Goal: Transaction & Acquisition: Purchase product/service

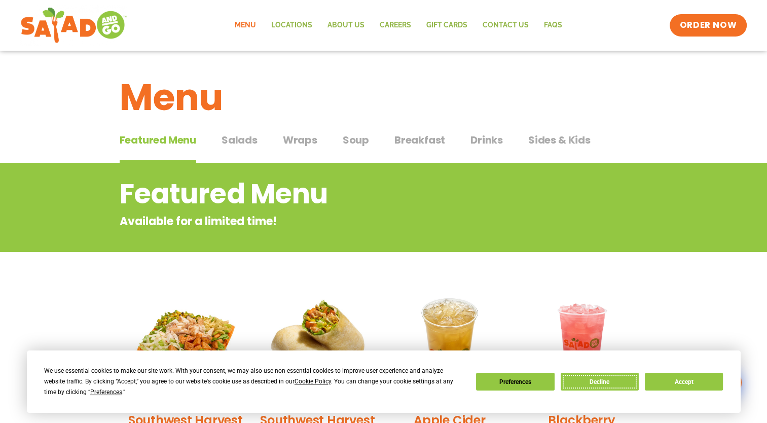
click at [586, 383] on button "Decline" at bounding box center [600, 382] width 78 height 18
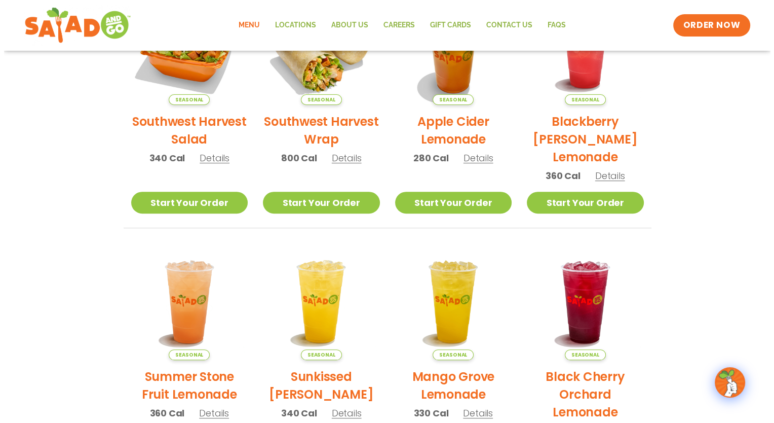
scroll to position [253, 0]
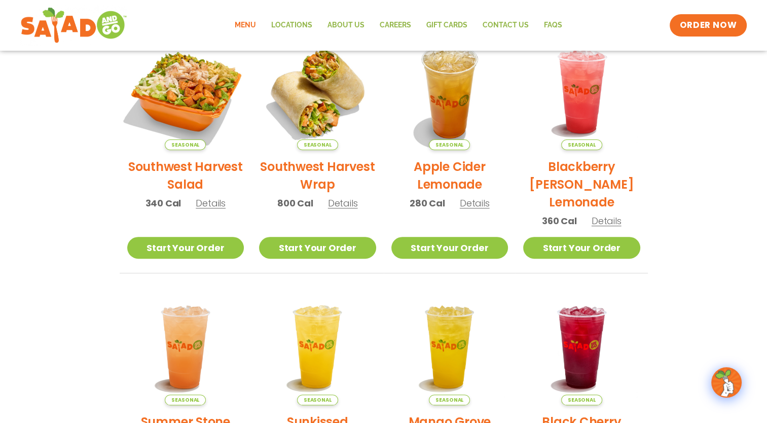
click at [193, 112] on img at bounding box center [185, 91] width 137 height 137
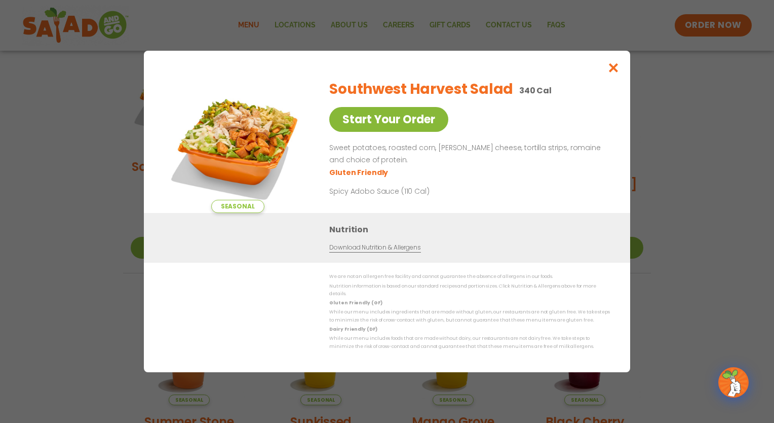
click at [414, 123] on link "Start Your Order" at bounding box center [388, 119] width 119 height 25
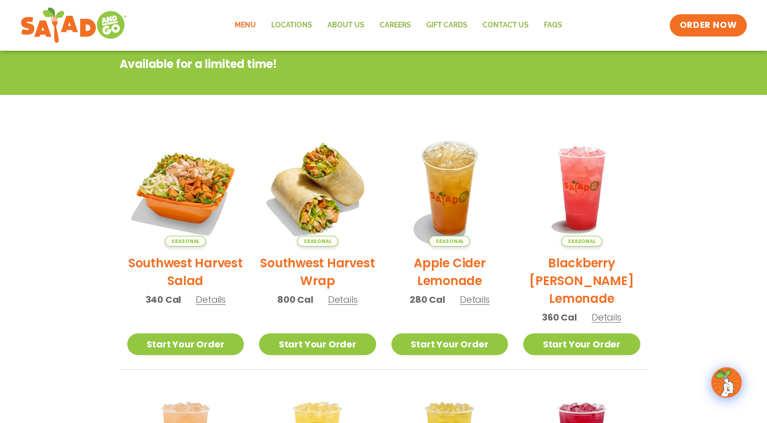
scroll to position [203, 0]
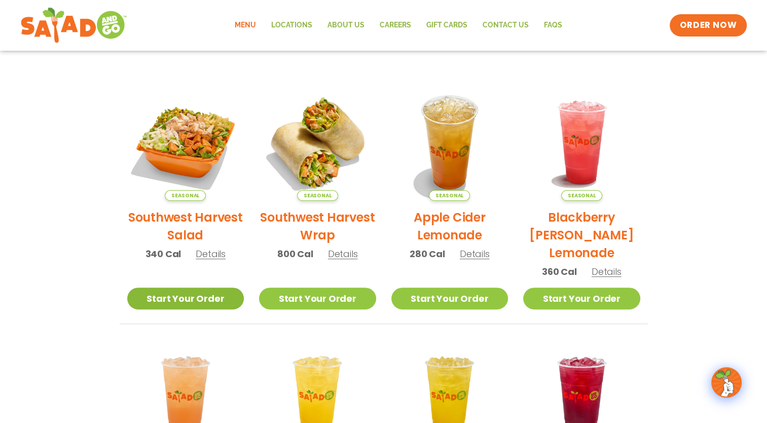
click at [195, 299] on link "Start Your Order" at bounding box center [185, 298] width 117 height 22
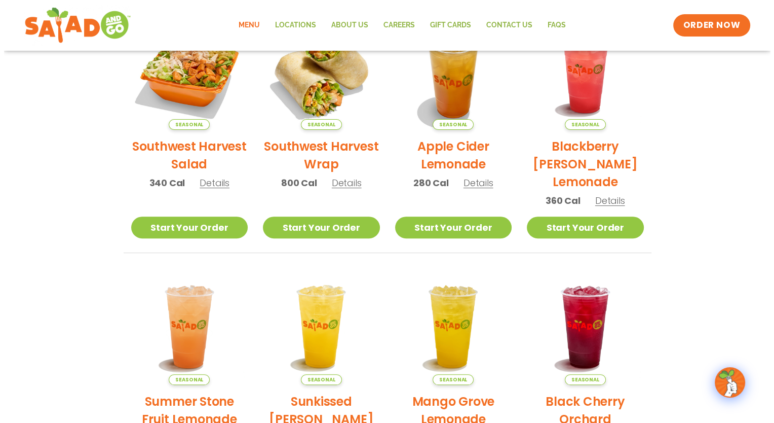
scroll to position [304, 0]
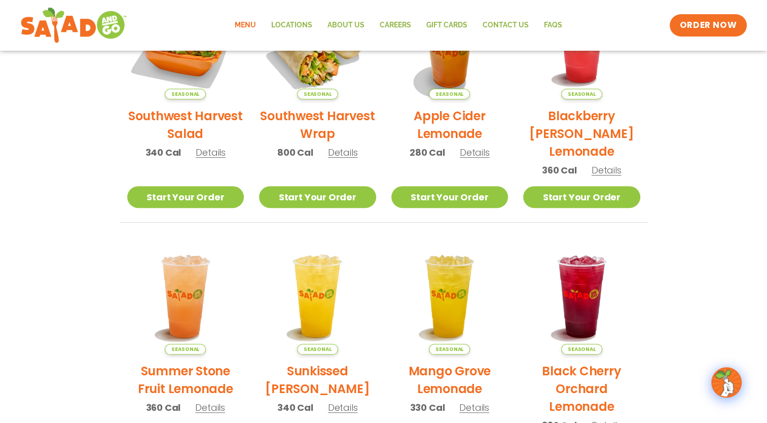
click at [210, 151] on span "Details" at bounding box center [211, 152] width 30 height 13
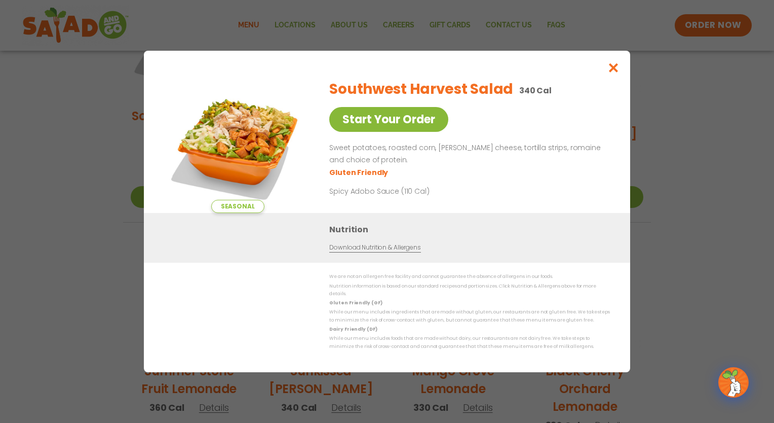
click at [401, 120] on link "Start Your Order" at bounding box center [388, 119] width 119 height 25
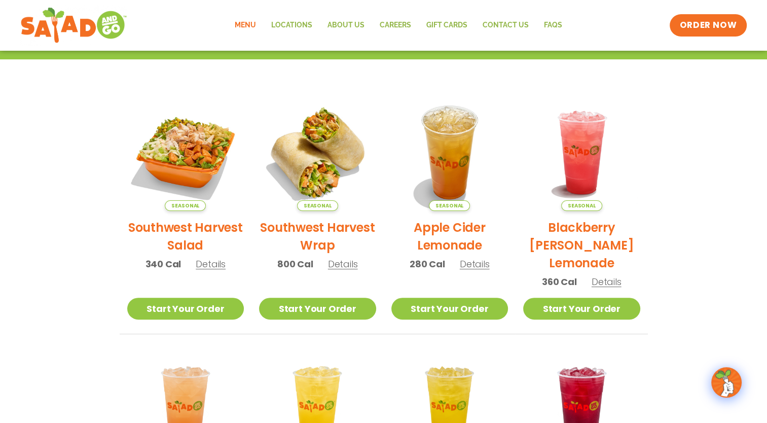
scroll to position [203, 0]
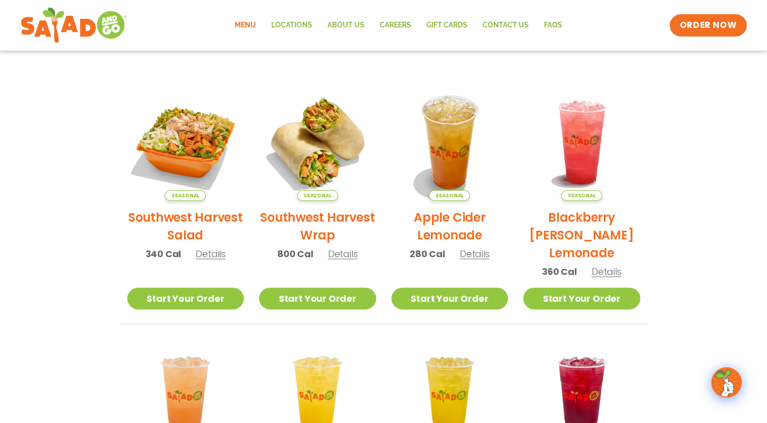
click at [172, 312] on li "Seasonal Southwest Harvest Salad 340 Cal Details Start Your Order Seasonal Star…" at bounding box center [186, 204] width 132 height 240
click at [179, 300] on link "Start Your Order" at bounding box center [185, 298] width 117 height 22
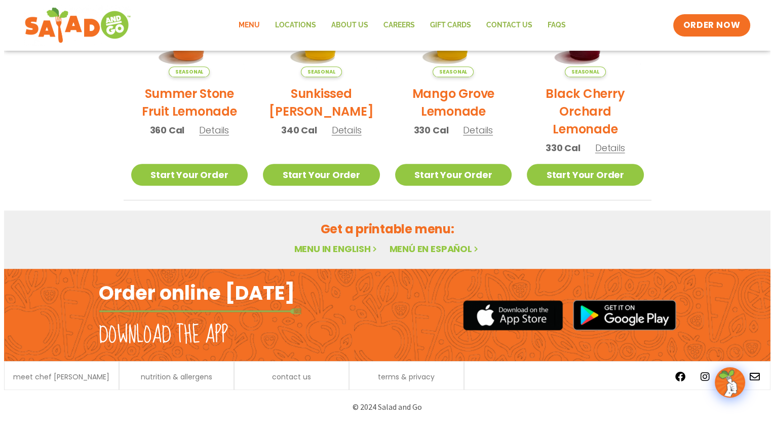
scroll to position [429, 0]
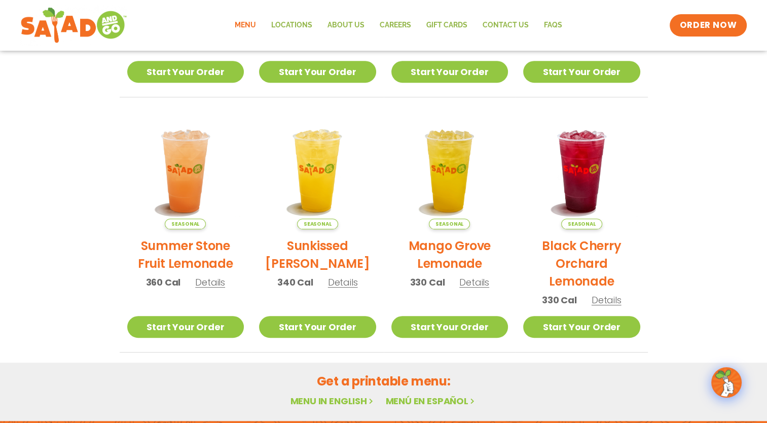
click at [474, 284] on span "Details" at bounding box center [474, 282] width 30 height 13
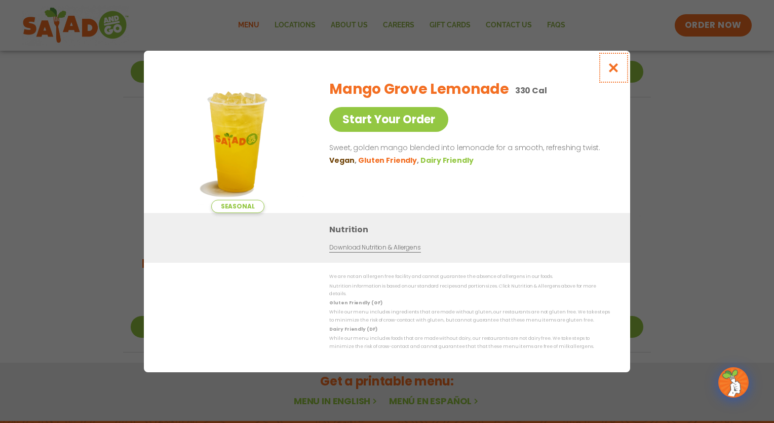
click at [611, 70] on icon "Close modal" at bounding box center [614, 67] width 13 height 11
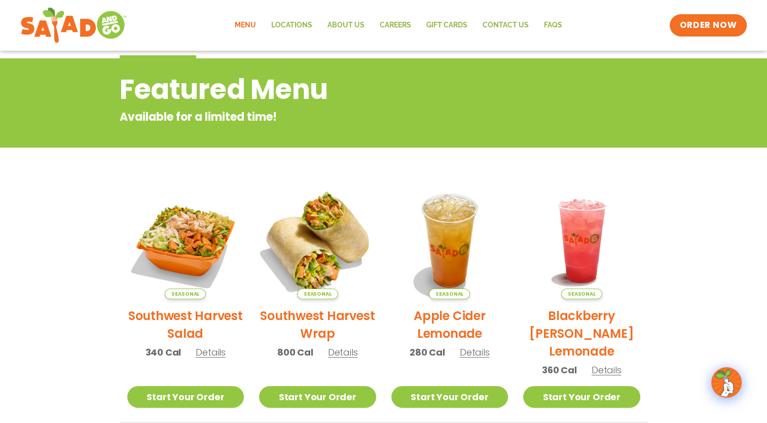
scroll to position [0, 0]
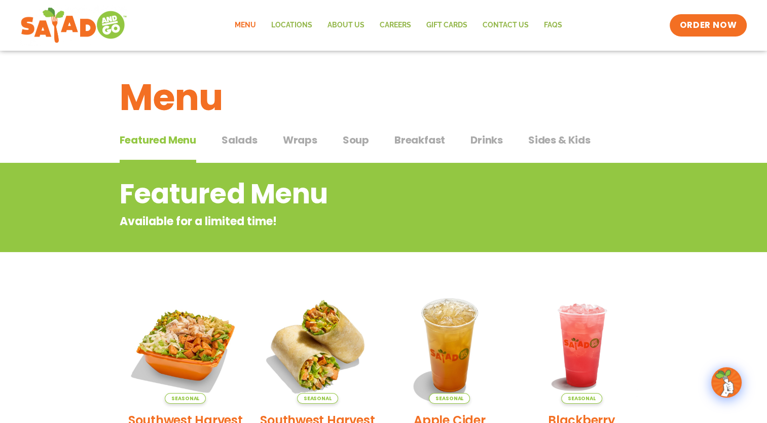
click at [253, 142] on span "Salads" at bounding box center [239, 139] width 36 height 15
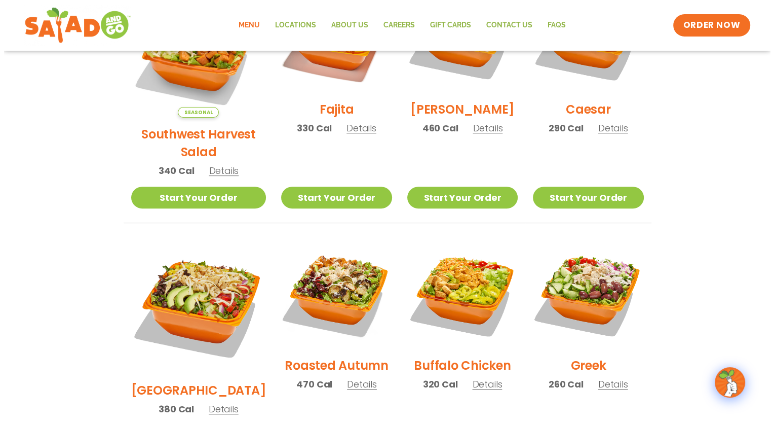
scroll to position [355, 0]
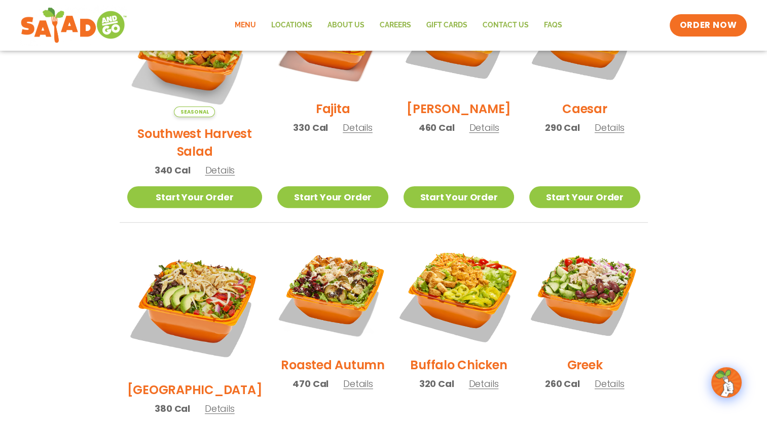
click at [437, 262] on img at bounding box center [459, 293] width 130 height 130
